Goal: Transaction & Acquisition: Purchase product/service

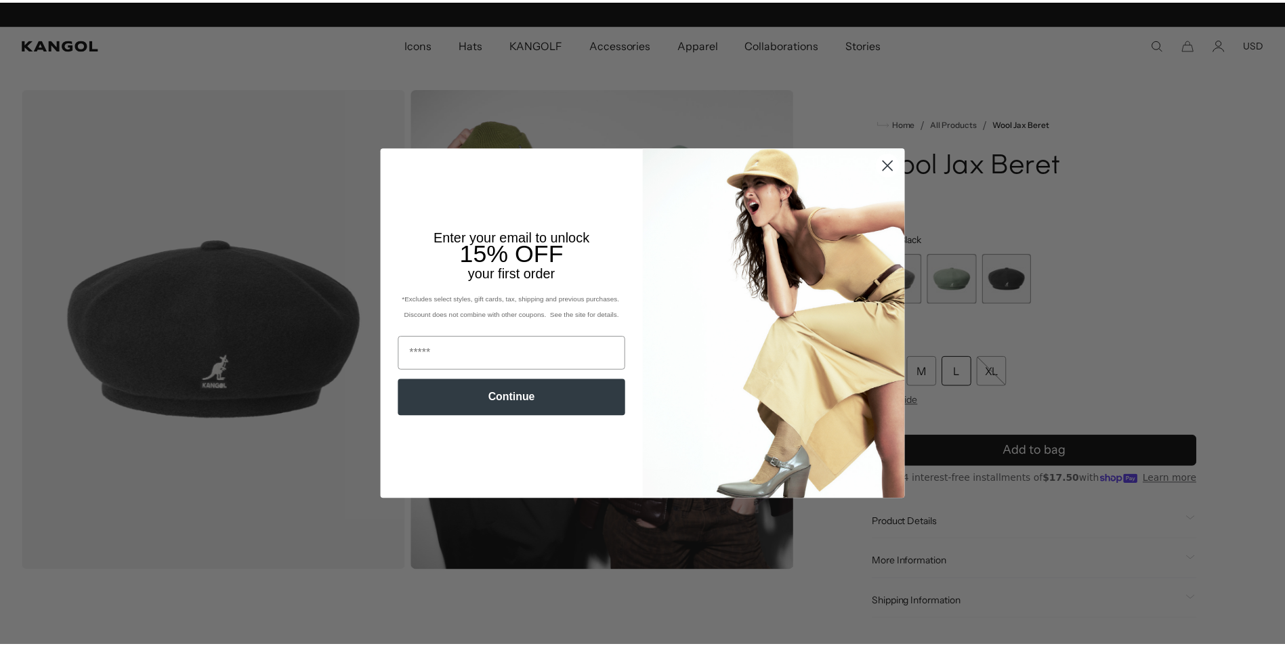
scroll to position [0, 279]
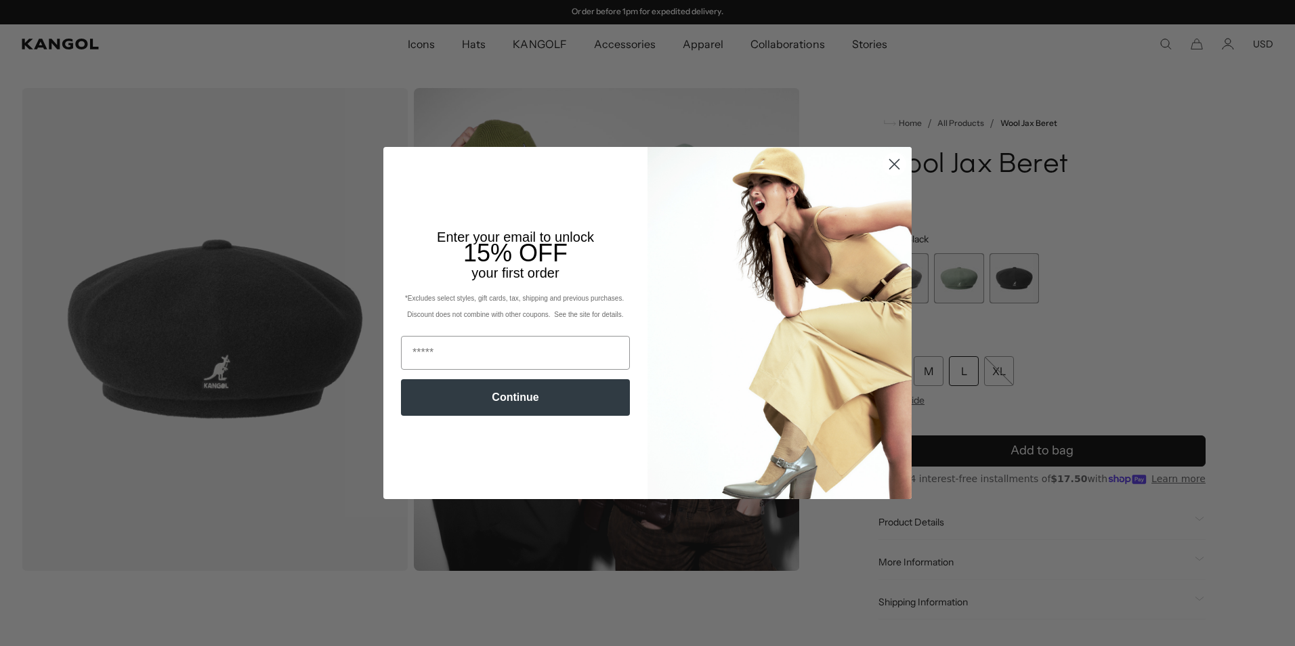
click at [890, 169] on circle "Close dialog" at bounding box center [894, 164] width 22 height 22
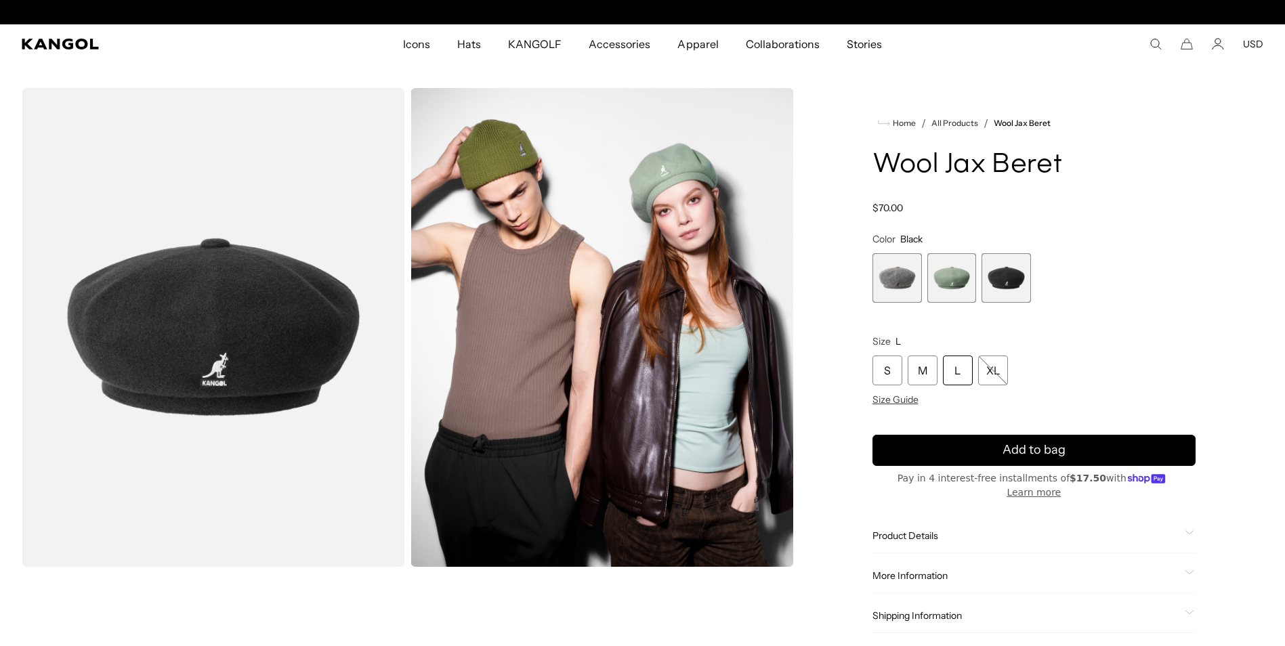
scroll to position [0, 0]
click at [995, 298] on span "3 of 3" at bounding box center [1005, 277] width 49 height 49
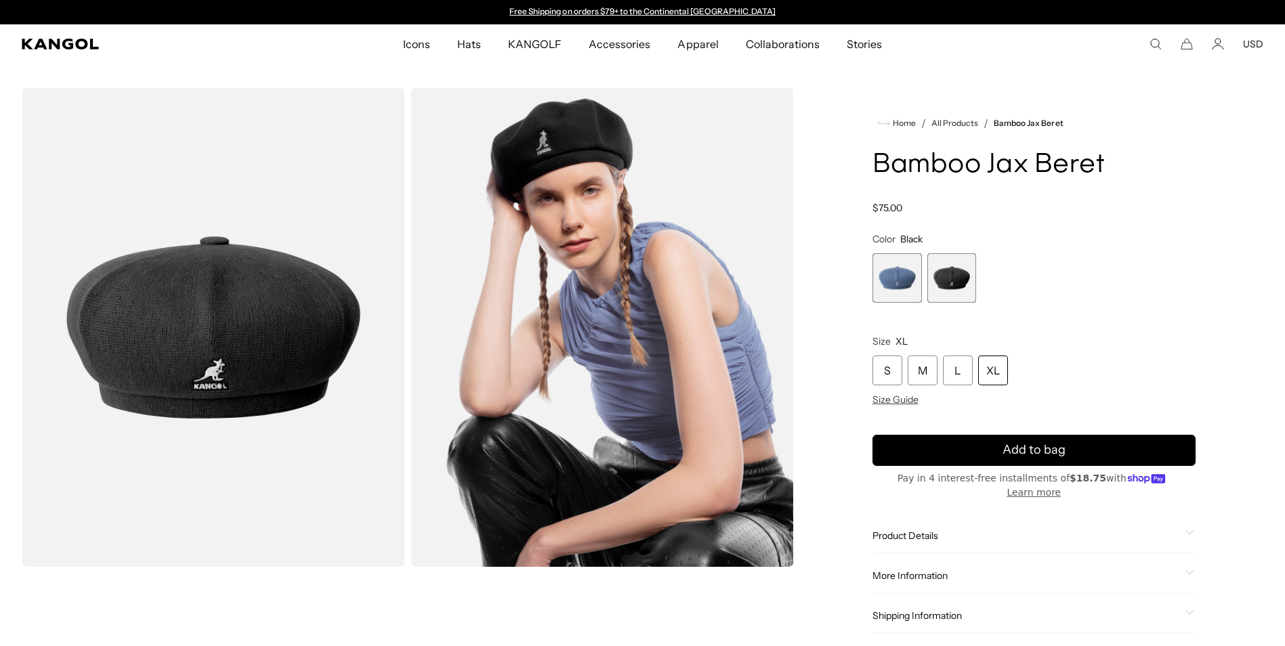
click at [964, 279] on span "2 of 2" at bounding box center [951, 277] width 49 height 49
click at [997, 372] on div "XL" at bounding box center [993, 370] width 30 height 30
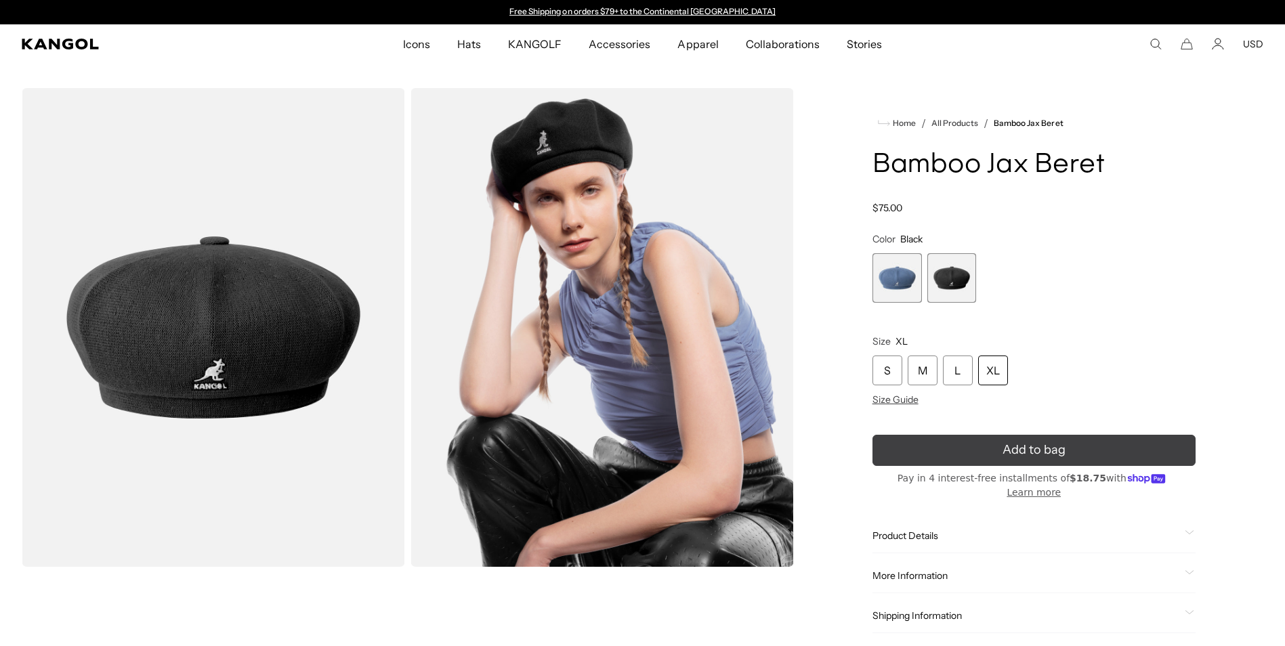
click at [980, 453] on button "Add to bag" at bounding box center [1033, 450] width 323 height 31
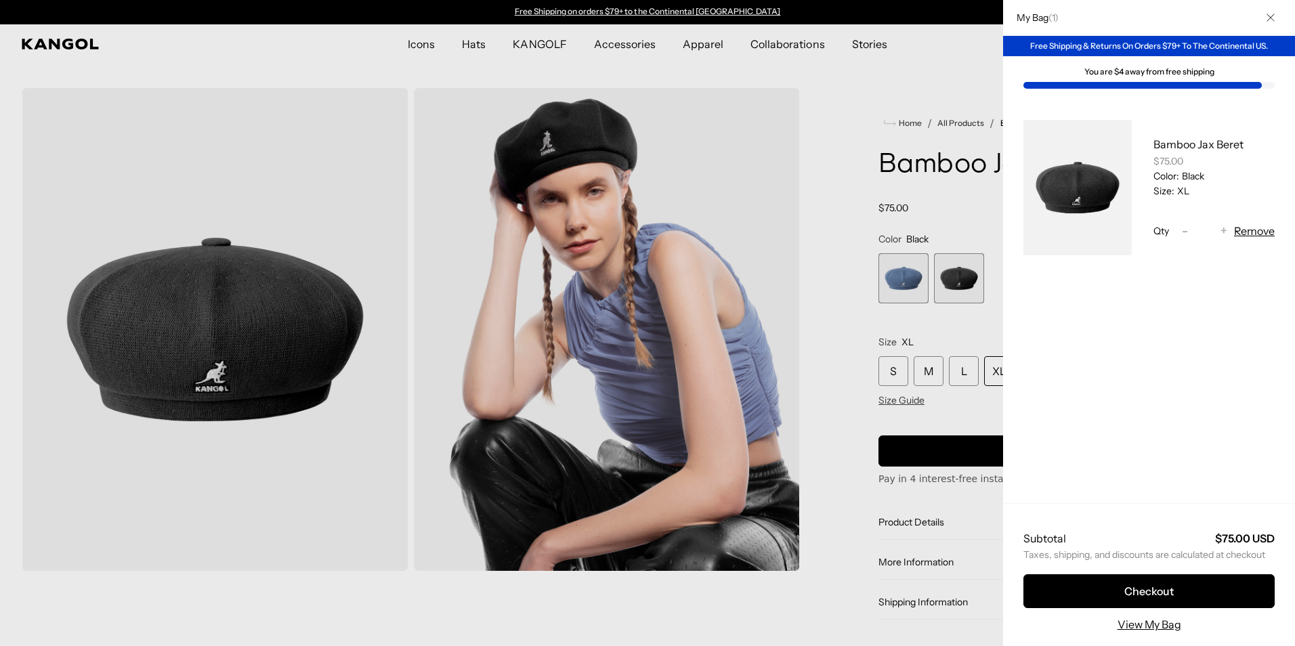
click at [894, 81] on div at bounding box center [647, 323] width 1295 height 646
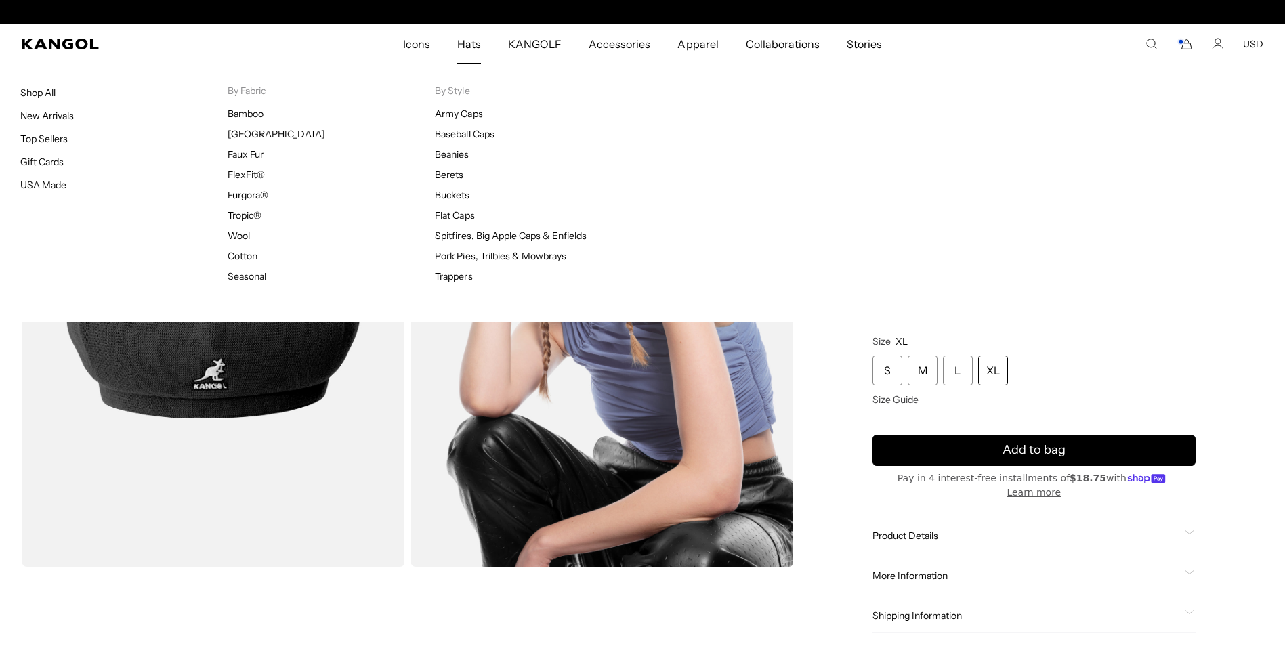
scroll to position [0, 279]
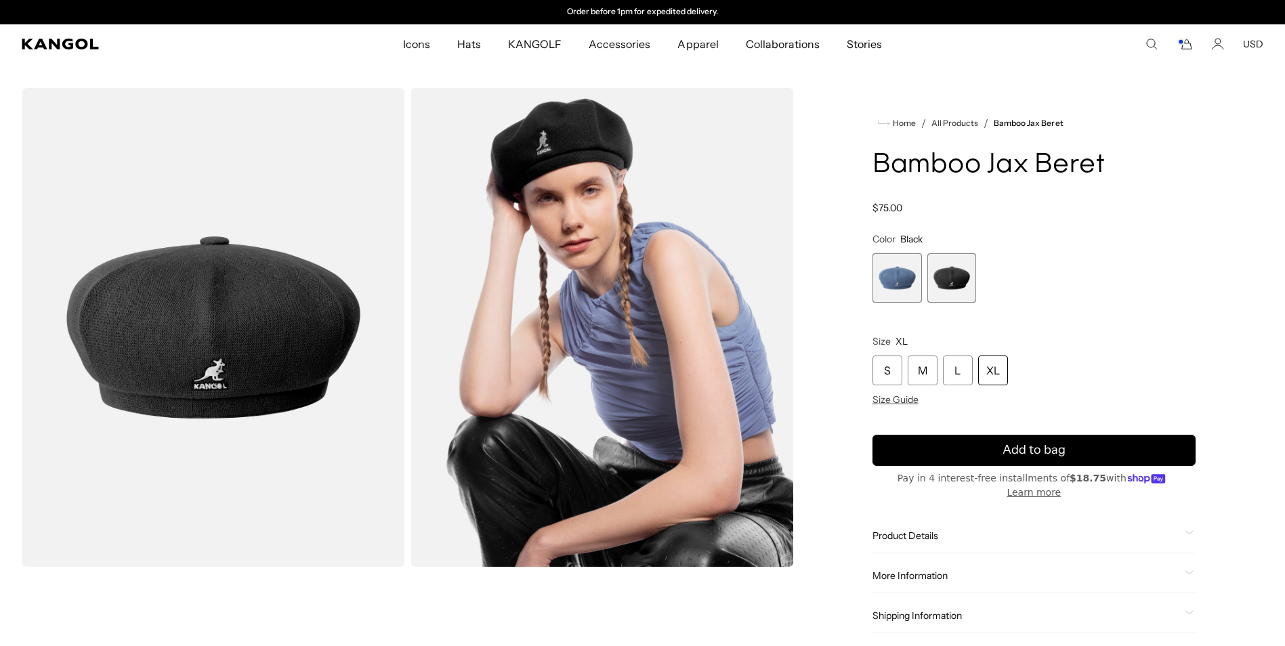
click at [478, 46] on span "Hats" at bounding box center [469, 43] width 24 height 39
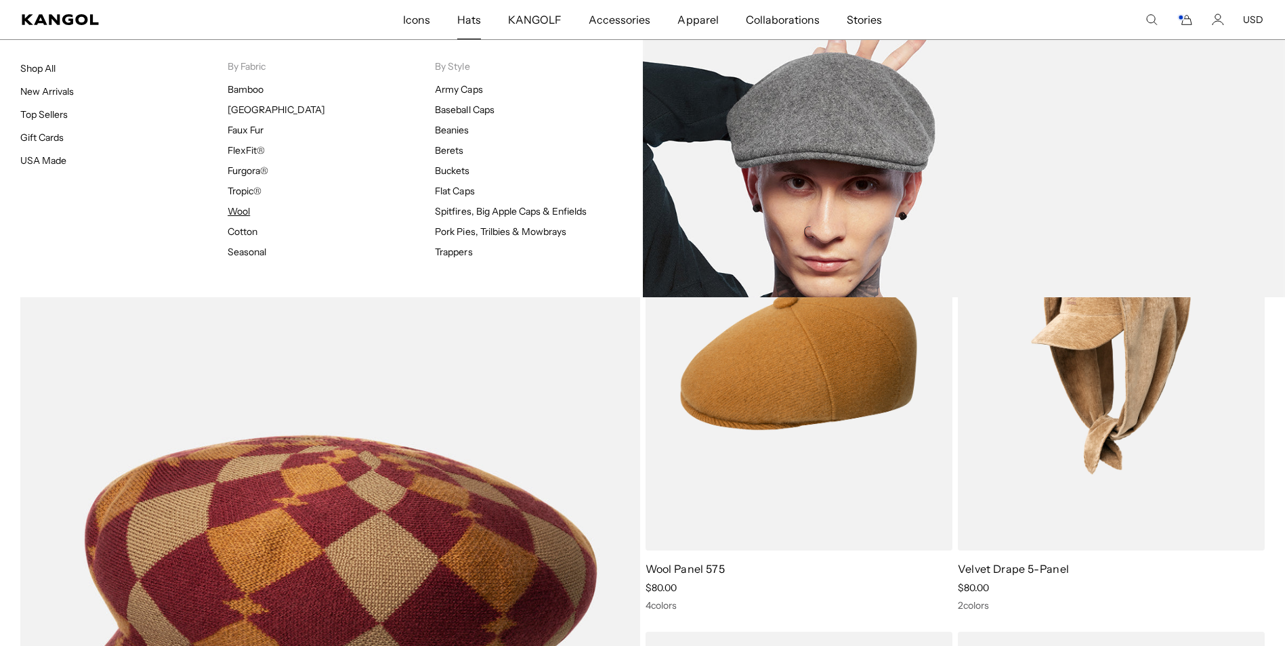
click at [241, 213] on link "Wool" at bounding box center [239, 211] width 22 height 12
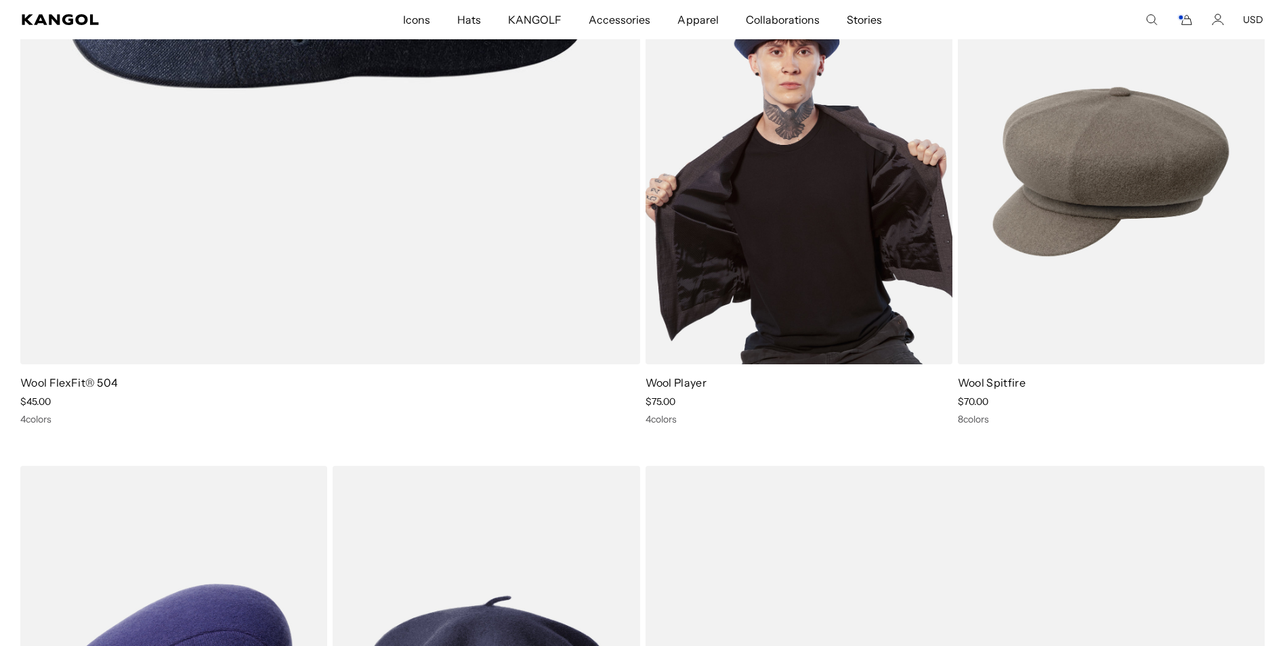
scroll to position [3521, 0]
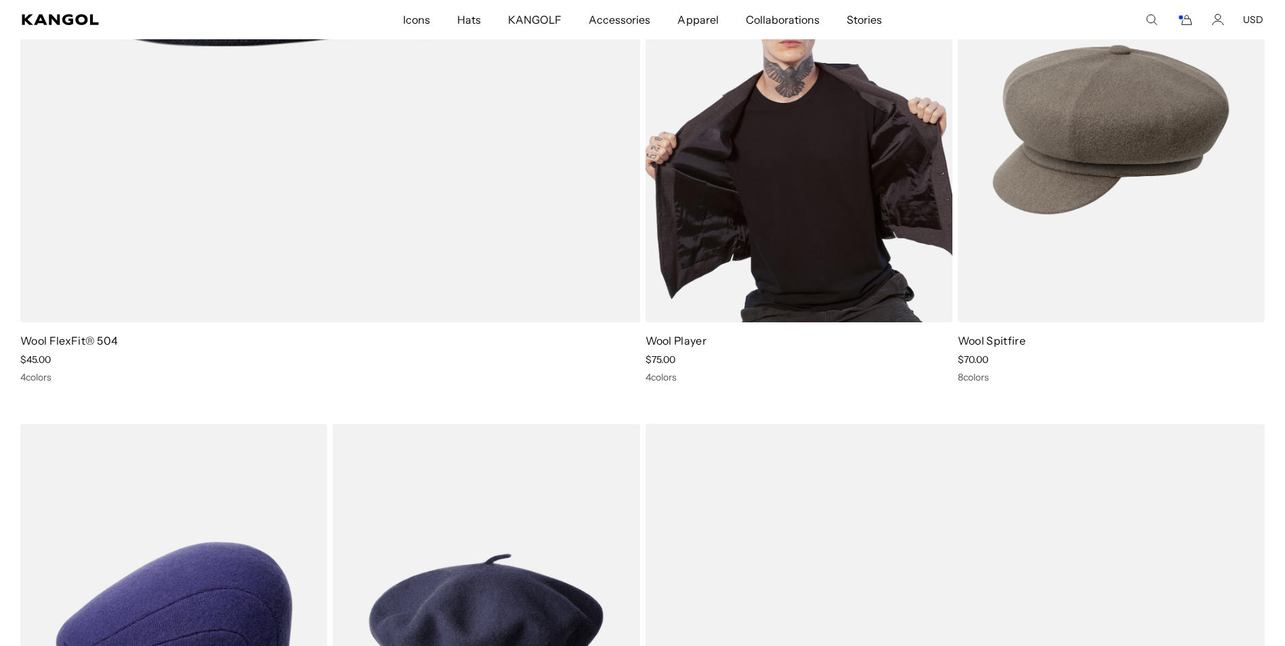
click at [849, 213] on img at bounding box center [798, 129] width 307 height 385
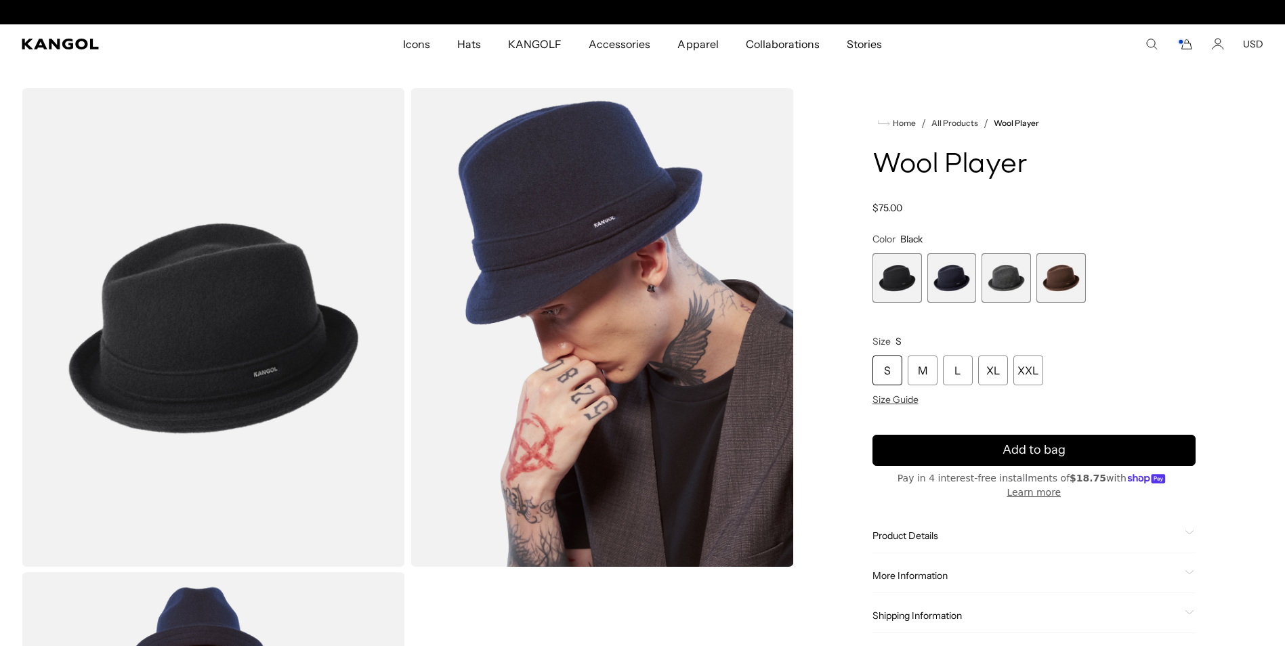
scroll to position [0, 279]
click at [1004, 376] on div "XL" at bounding box center [993, 370] width 30 height 30
click at [900, 280] on span "1 of 4" at bounding box center [896, 277] width 49 height 49
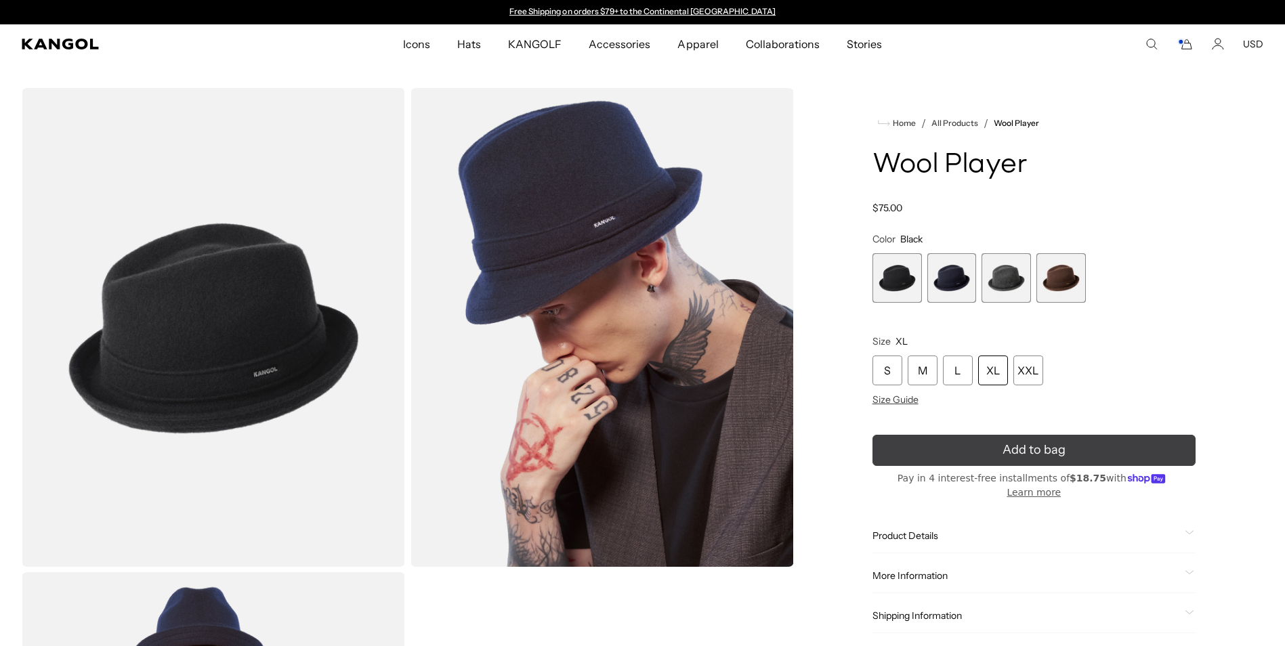
click at [999, 448] on button "Add to bag" at bounding box center [1033, 450] width 323 height 31
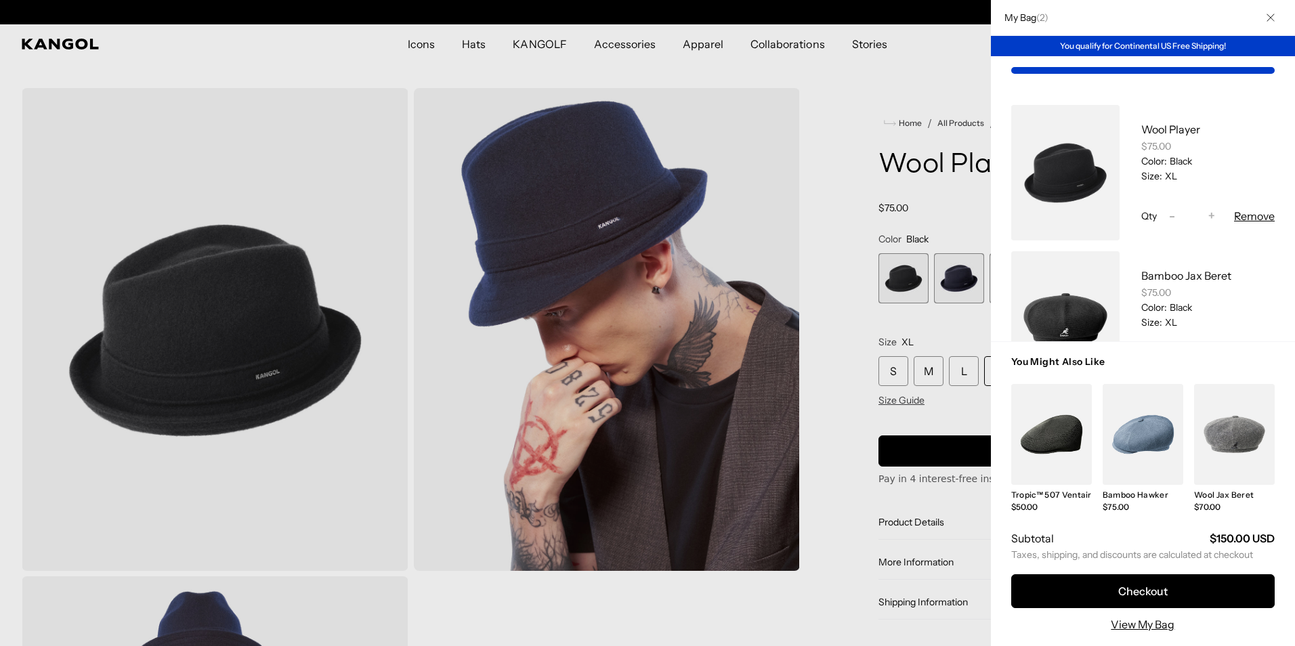
scroll to position [0, 279]
click at [1158, 441] on link "My Bag" at bounding box center [1142, 434] width 81 height 101
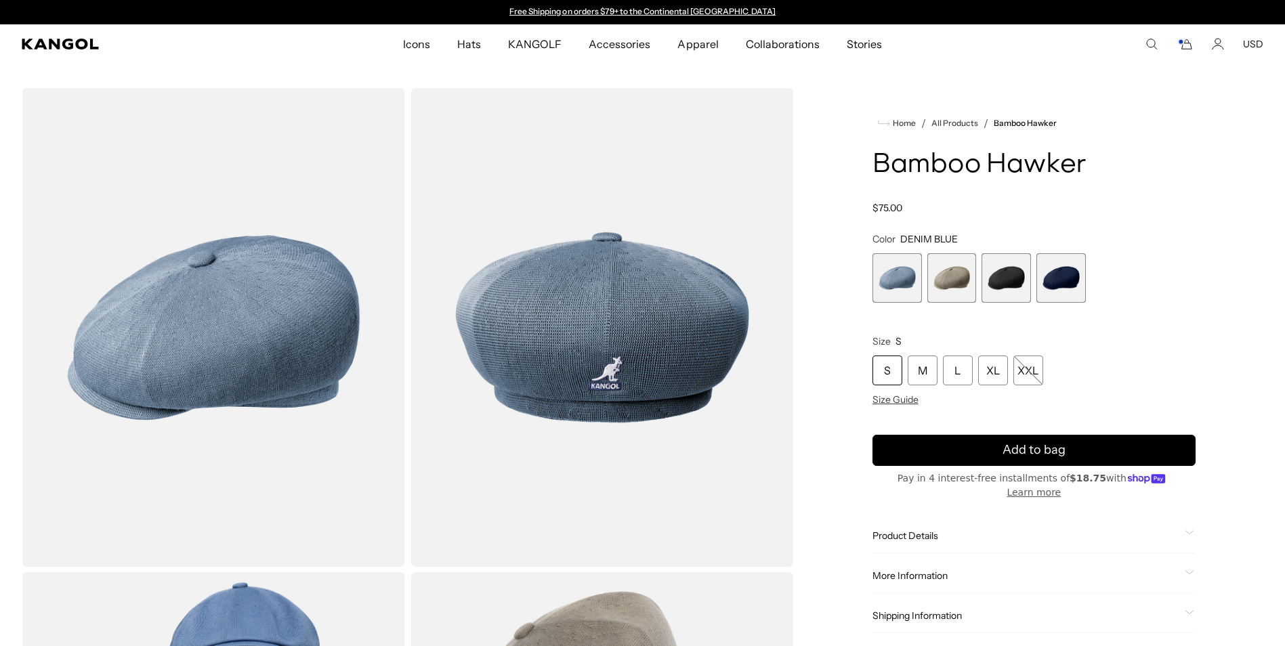
click at [1064, 280] on span "4 of 4" at bounding box center [1060, 277] width 49 height 49
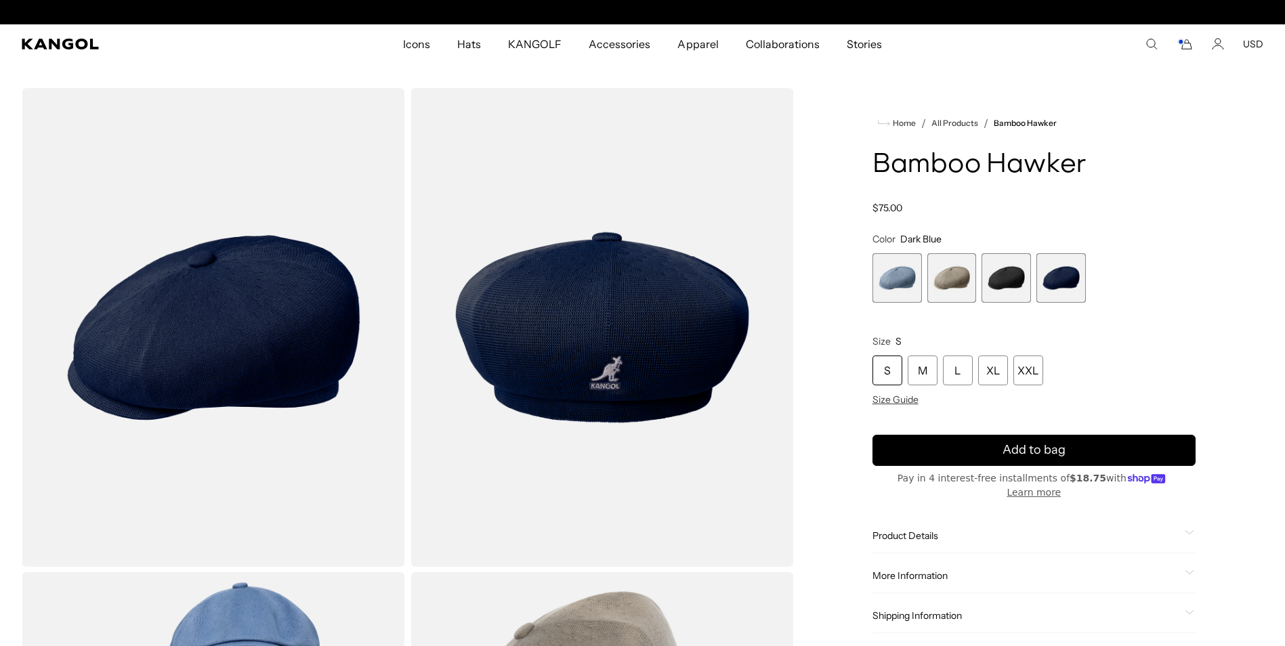
click at [1010, 284] on span "3 of 4" at bounding box center [1005, 277] width 49 height 49
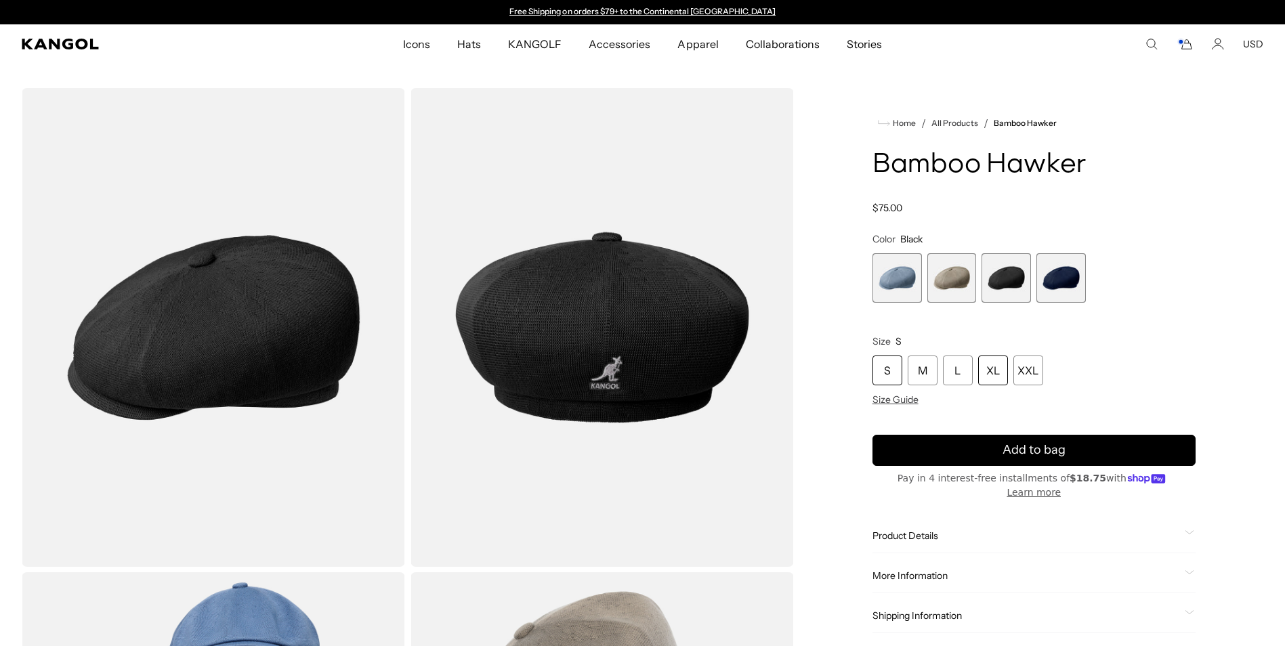
click at [989, 373] on div "XL" at bounding box center [993, 370] width 30 height 30
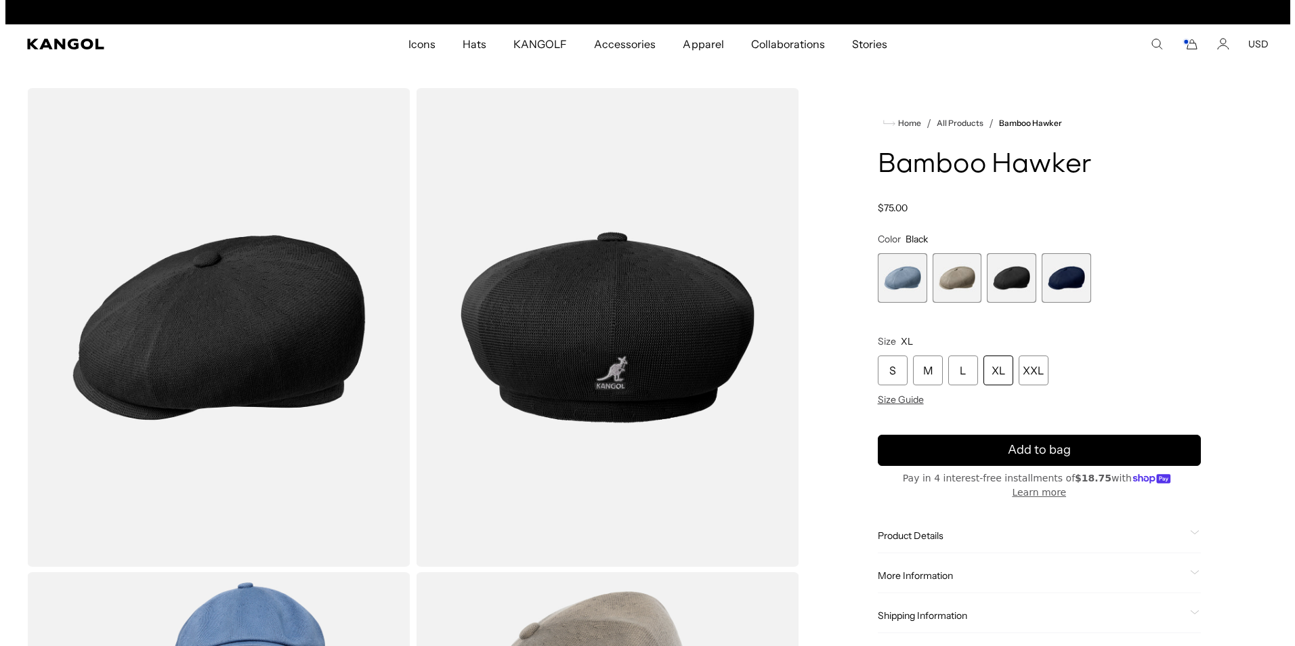
scroll to position [0, 279]
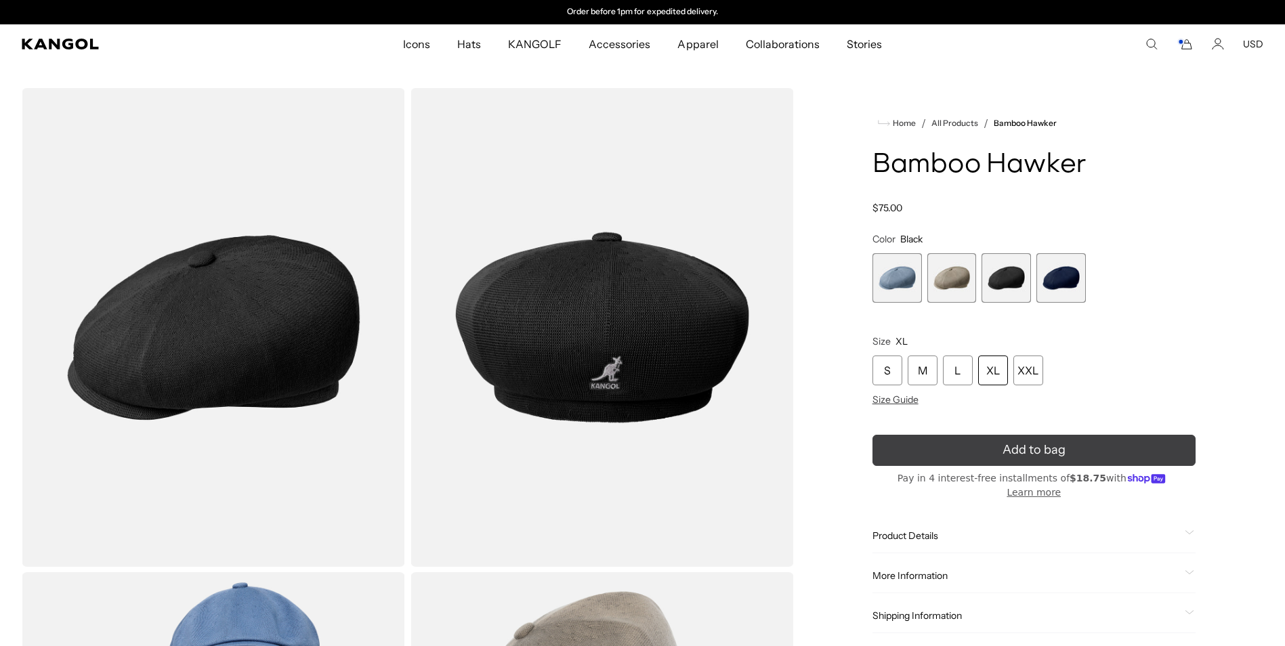
click at [939, 451] on button "Add to bag" at bounding box center [1033, 450] width 323 height 31
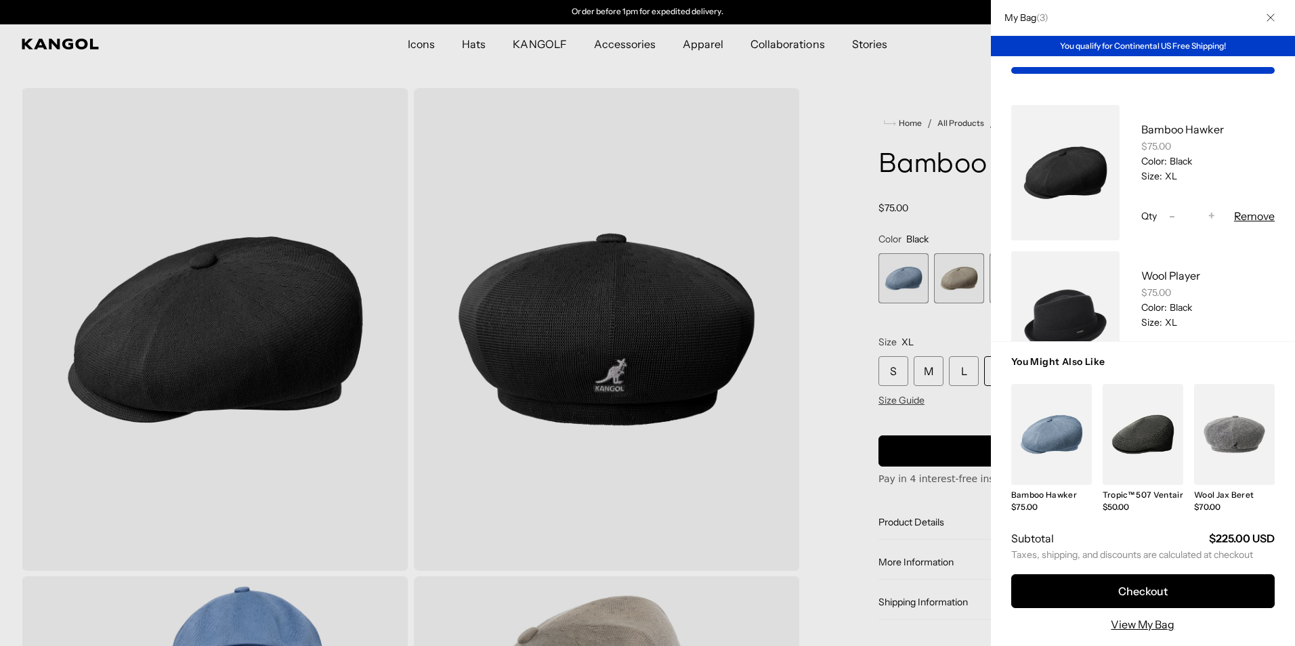
click at [864, 125] on div at bounding box center [647, 323] width 1295 height 646
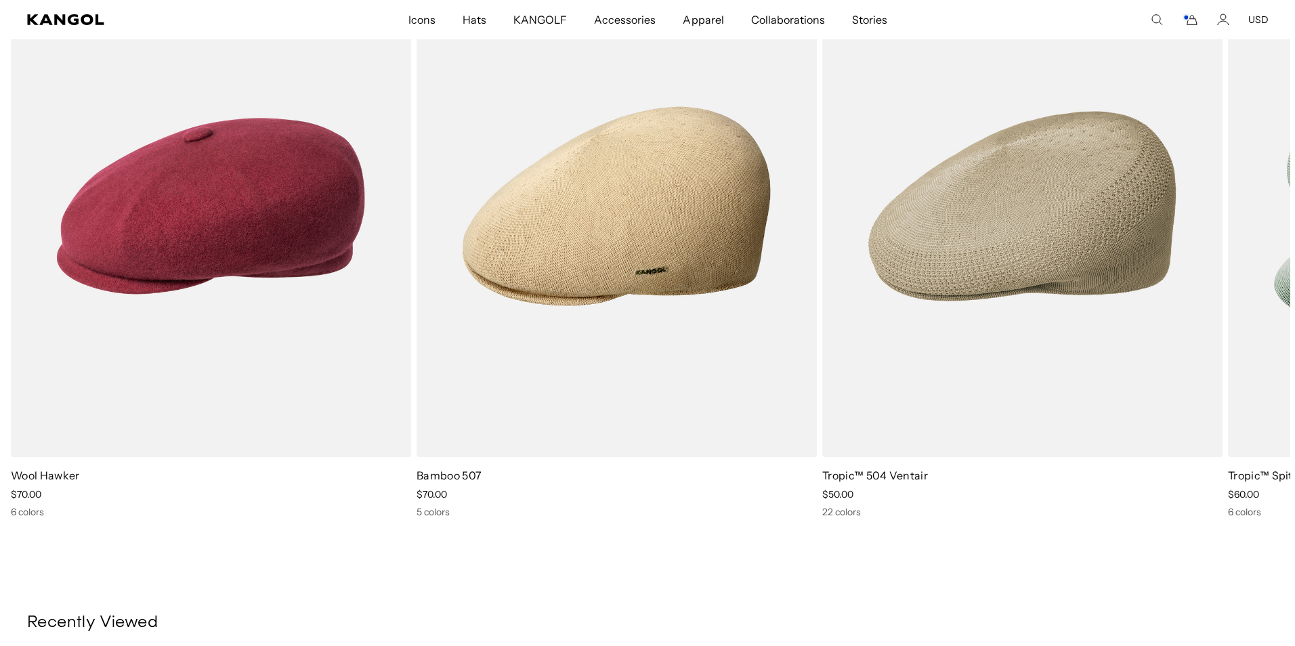
scroll to position [990, 0]
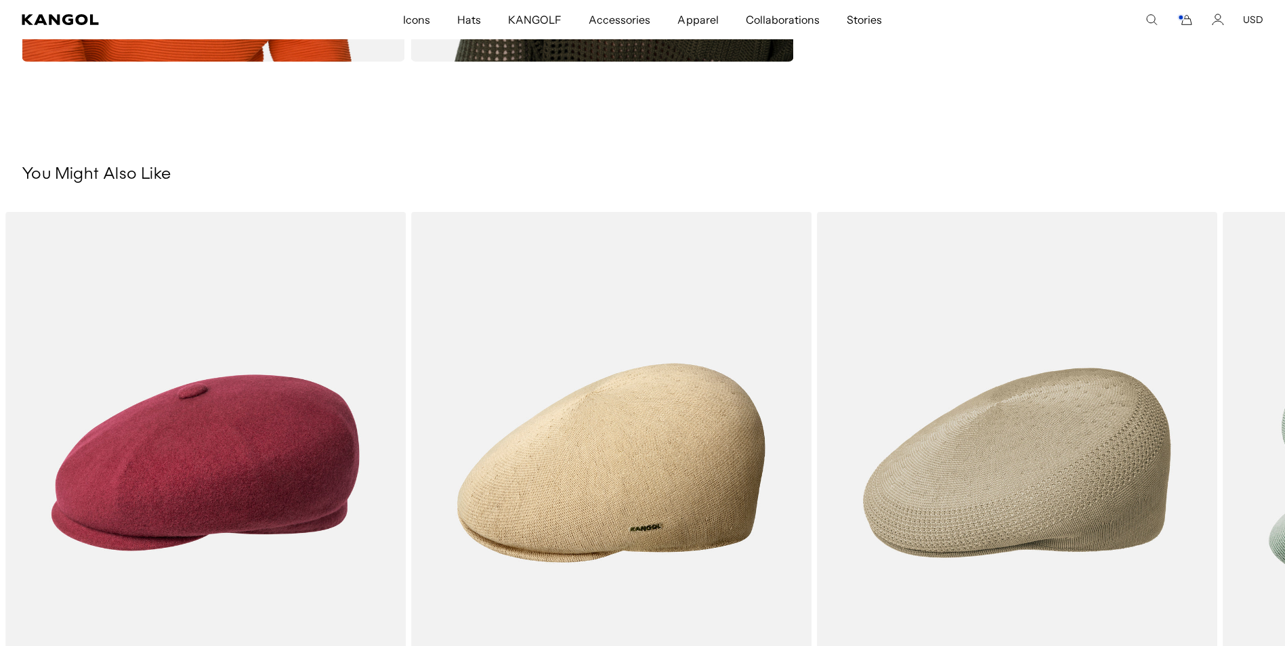
click at [1188, 18] on icon "Cart" at bounding box center [1184, 20] width 16 height 12
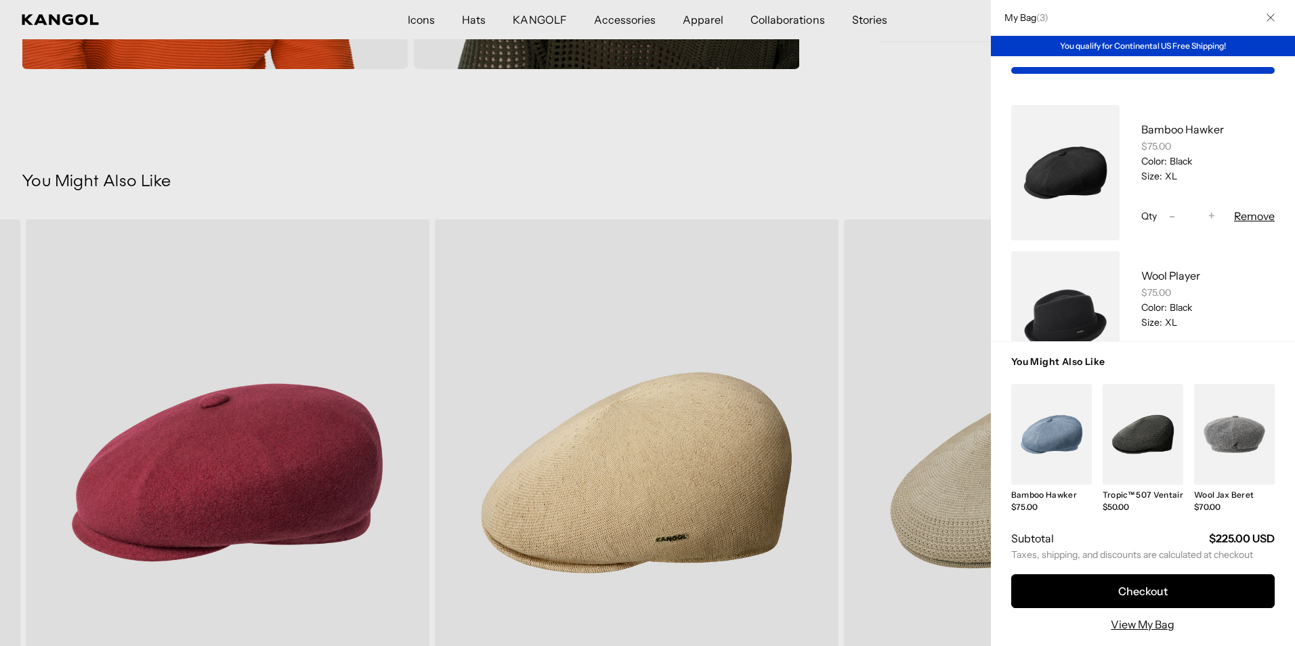
scroll to position [0, 279]
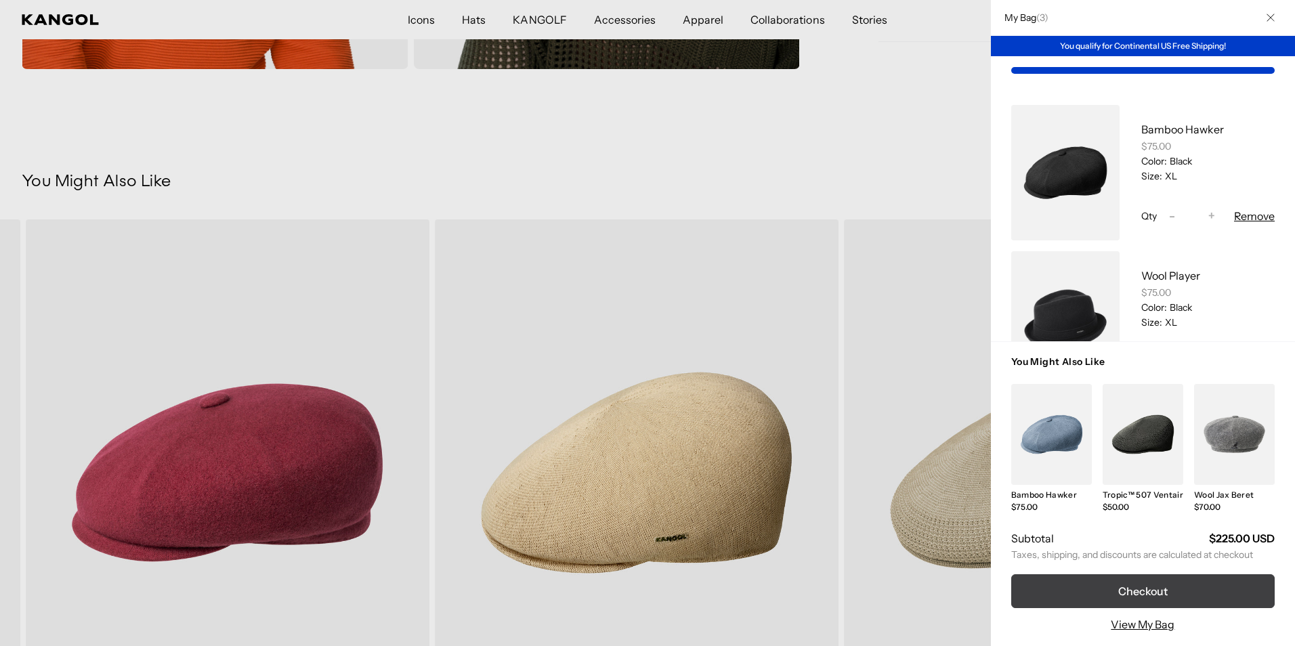
click at [1141, 597] on button "Checkout" at bounding box center [1142, 591] width 263 height 34
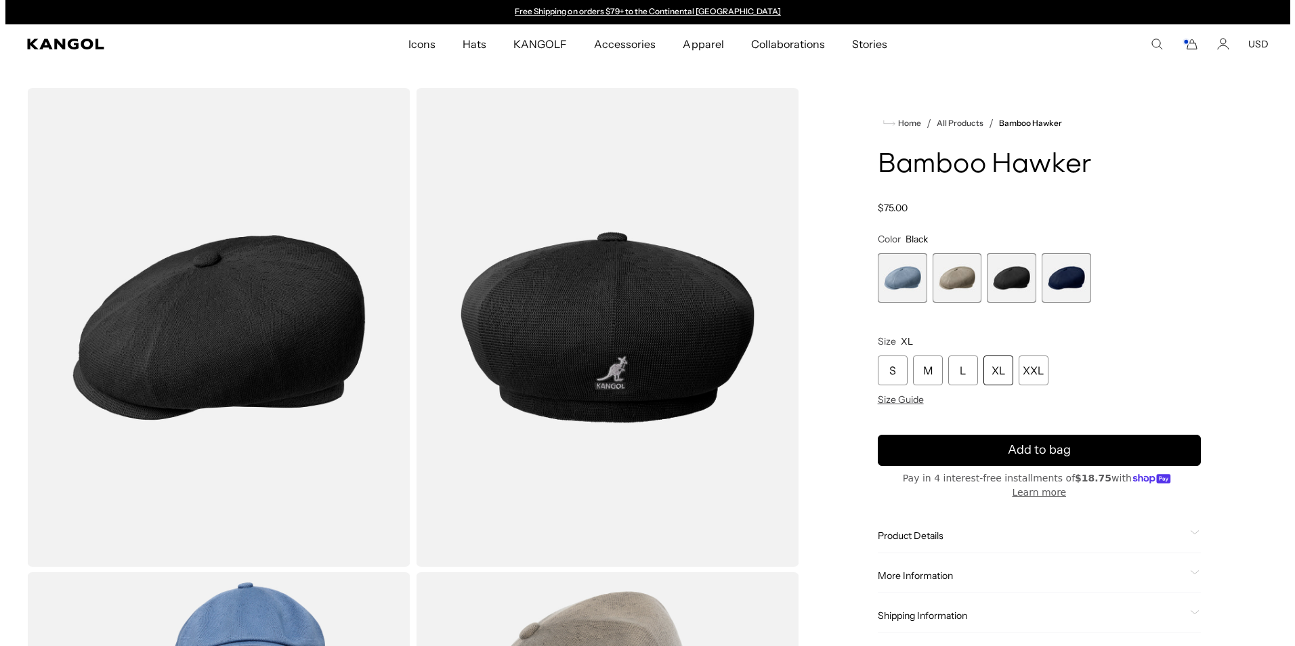
scroll to position [742, 0]
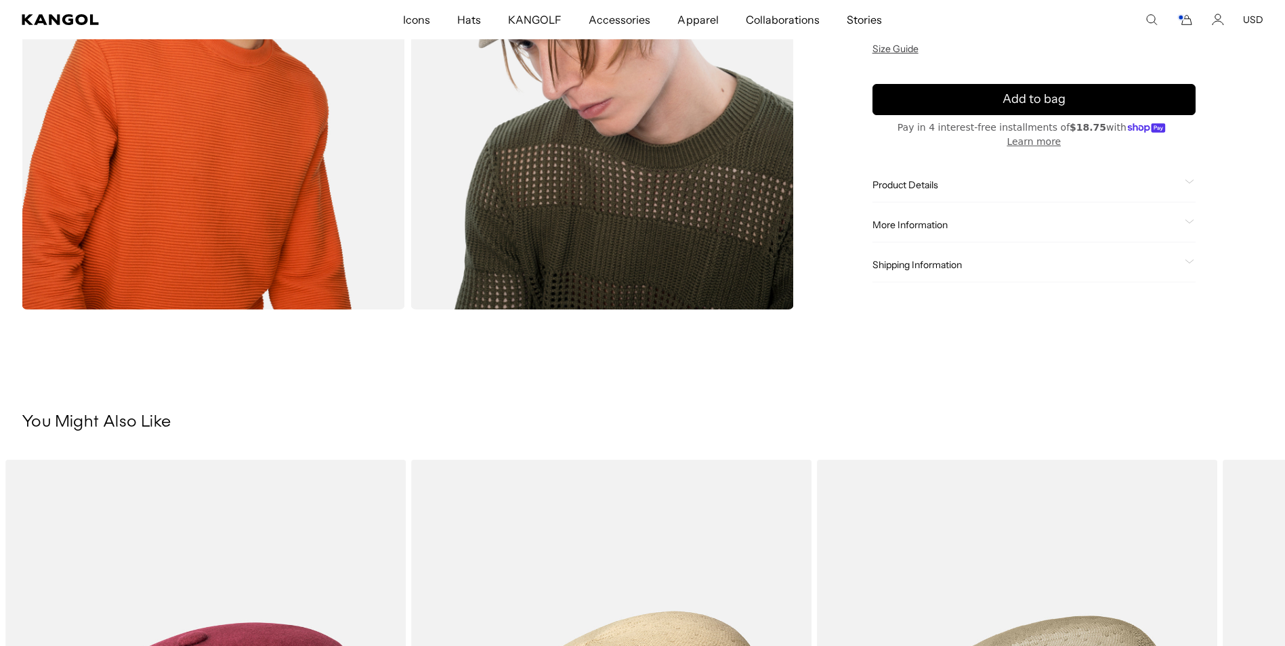
click at [1187, 25] on icon "Cart" at bounding box center [1184, 20] width 16 height 12
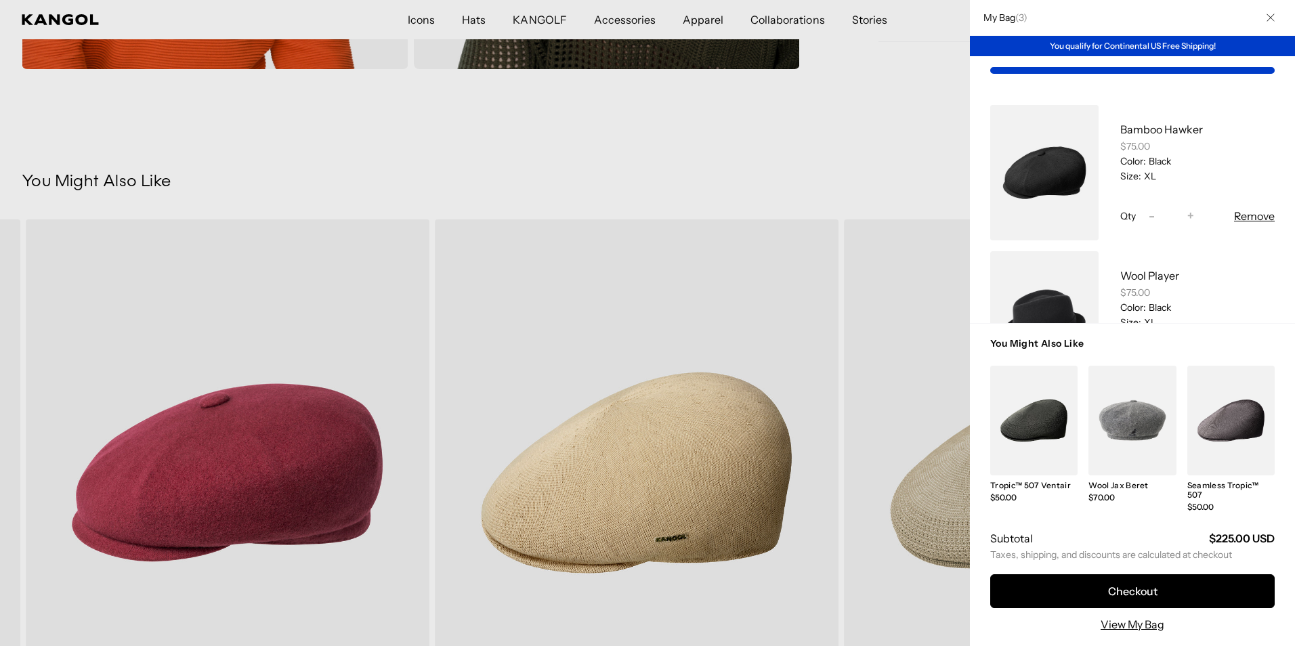
scroll to position [0, 0]
click at [1249, 215] on button "Remove" at bounding box center [1254, 216] width 41 height 16
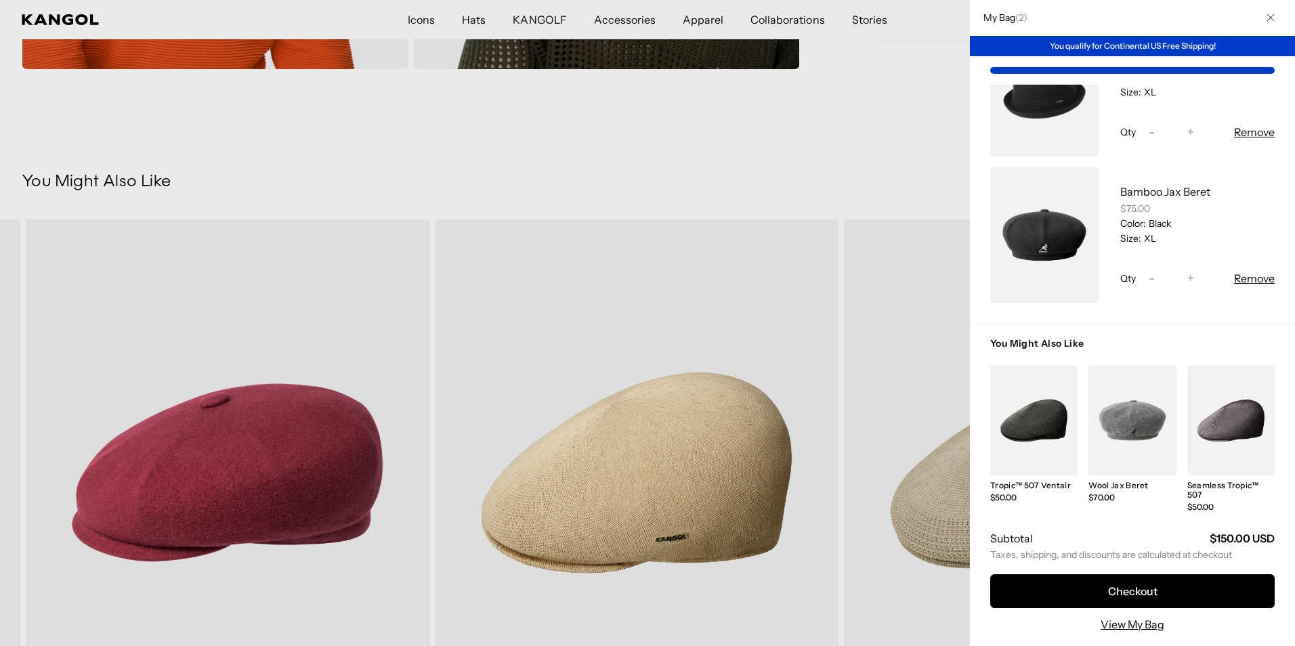
scroll to position [0, 279]
click at [1248, 135] on button "Remove" at bounding box center [1254, 132] width 41 height 16
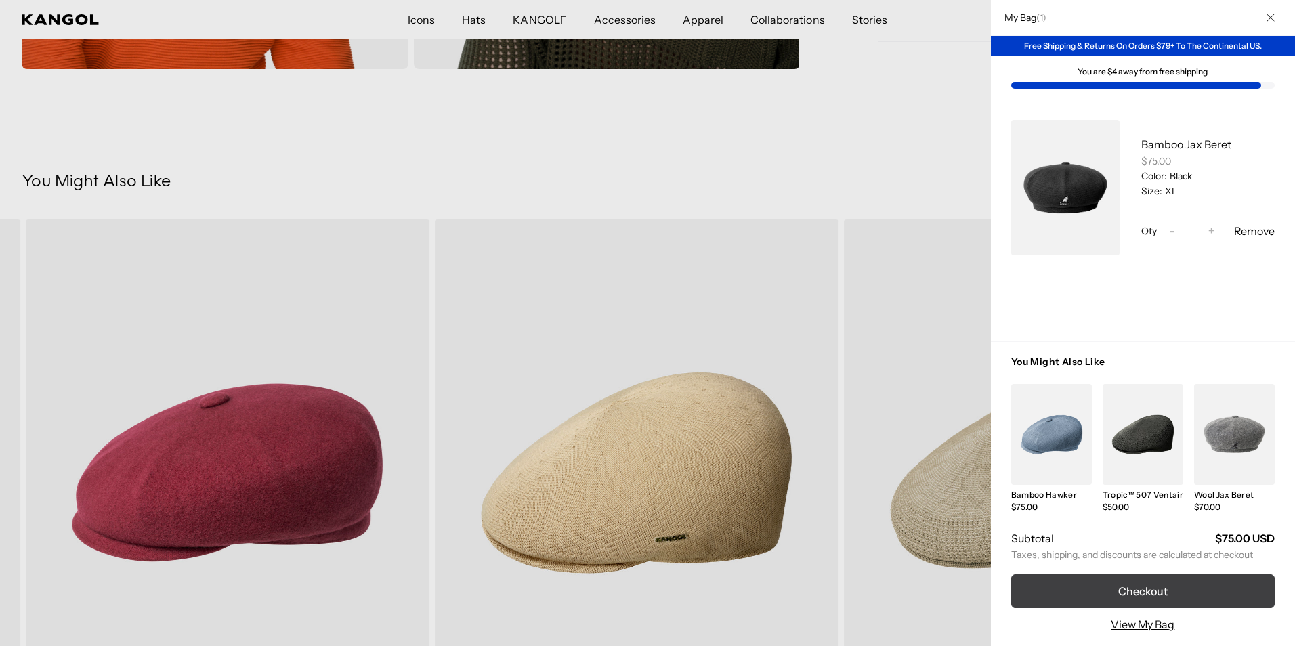
click at [1160, 591] on button "Checkout" at bounding box center [1142, 591] width 263 height 34
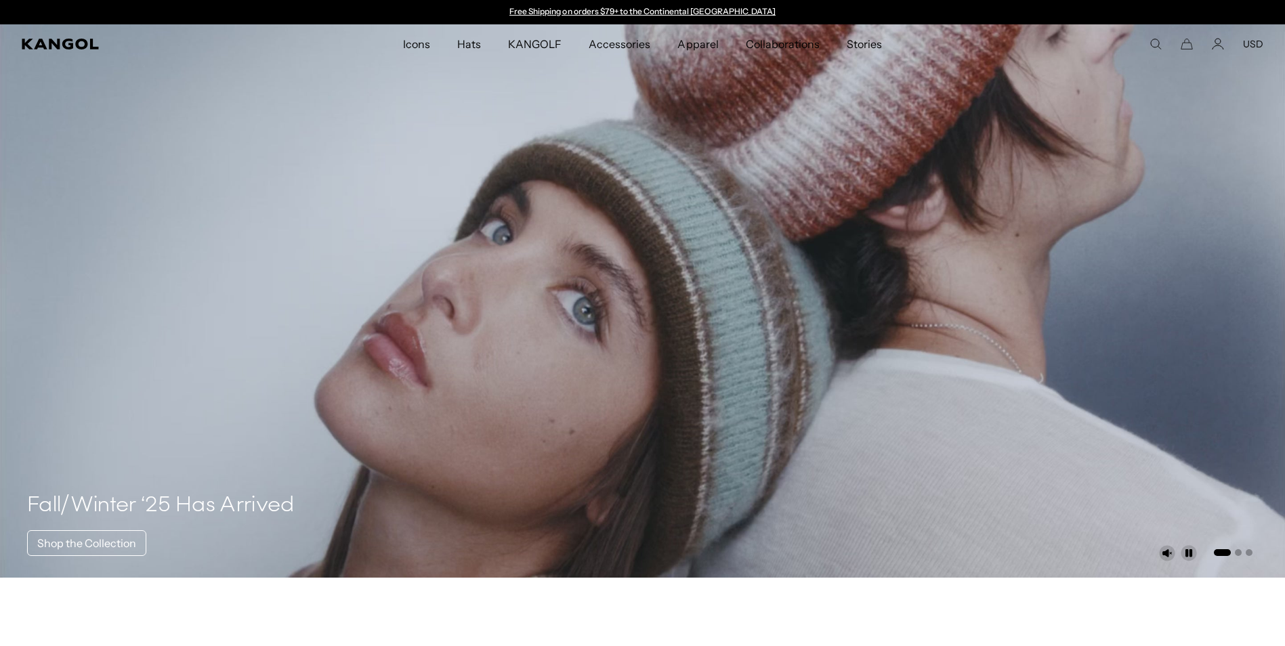
click at [1186, 47] on icon "Cart" at bounding box center [1186, 44] width 12 height 12
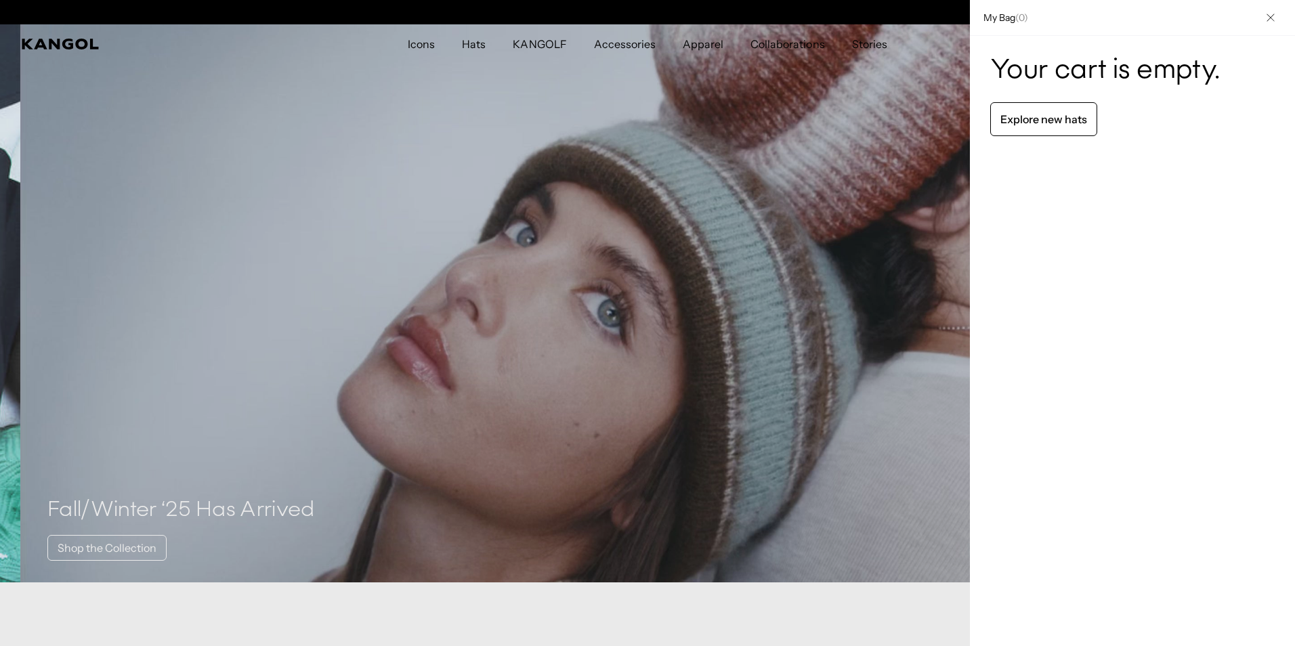
click at [1272, 14] on icon "Close" at bounding box center [1270, 18] width 8 height 8
